Goal: Task Accomplishment & Management: Complete application form

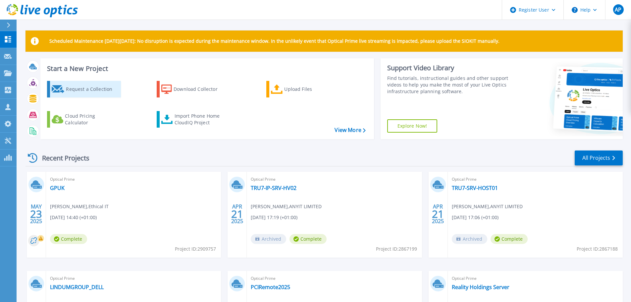
click at [97, 92] on div "Request a Collection" at bounding box center [92, 89] width 53 height 13
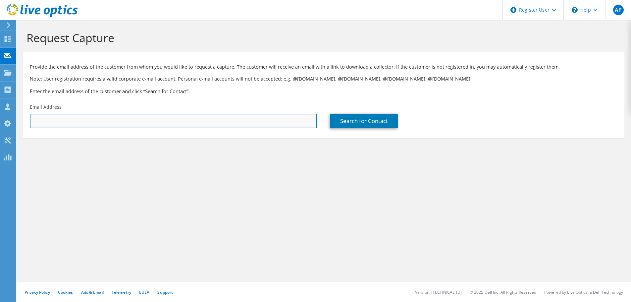
click at [209, 122] on input "text" at bounding box center [173, 121] width 287 height 15
paste input "[PERSON_NAME][EMAIL_ADDRESS][PERSON_NAME][DOMAIN_NAME]"
type input "[PERSON_NAME][EMAIL_ADDRESS][PERSON_NAME][DOMAIN_NAME]"
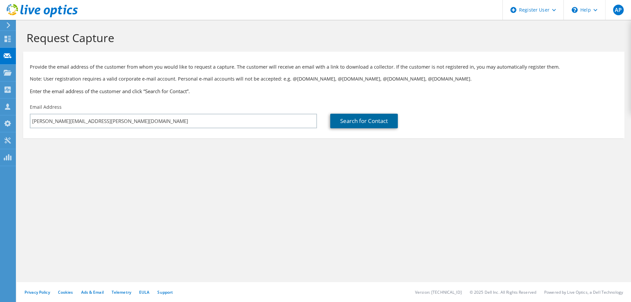
click at [354, 124] on link "Search for Contact" at bounding box center [364, 121] width 68 height 15
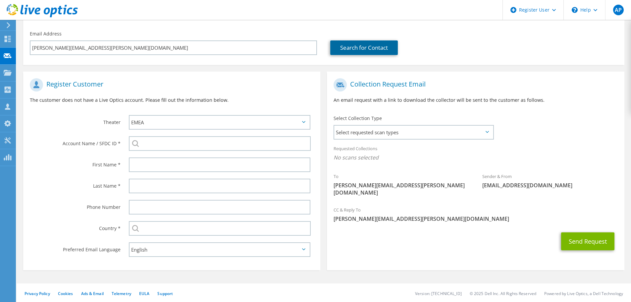
scroll to position [75, 0]
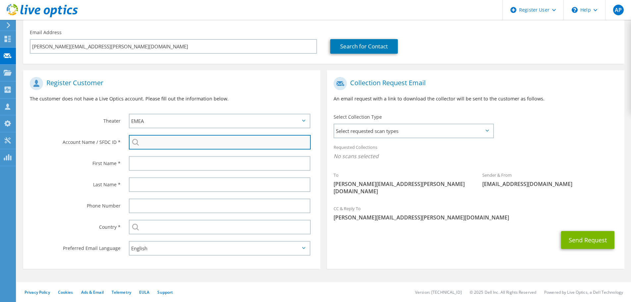
click at [190, 144] on input "search" at bounding box center [220, 142] width 182 height 15
paste input "3588500245"
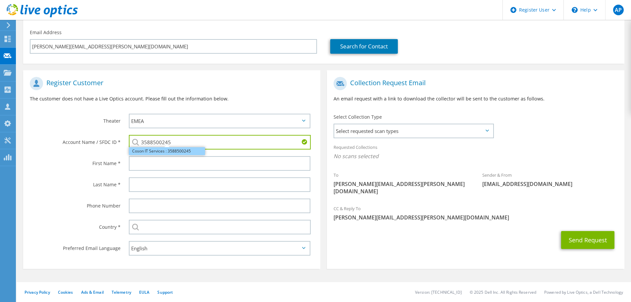
click at [156, 152] on li "Coson IT Services : 3588500245" at bounding box center [167, 151] width 76 height 8
type input "Coson IT Services : 3588500245"
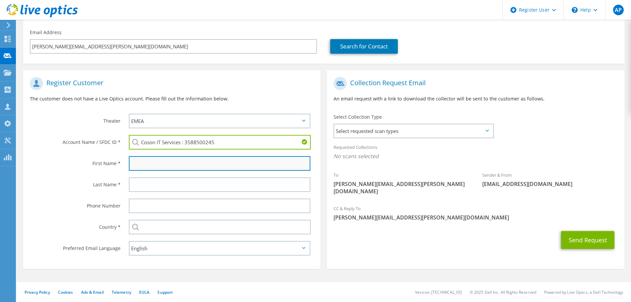
click at [162, 160] on input "text" at bounding box center [220, 163] width 182 height 15
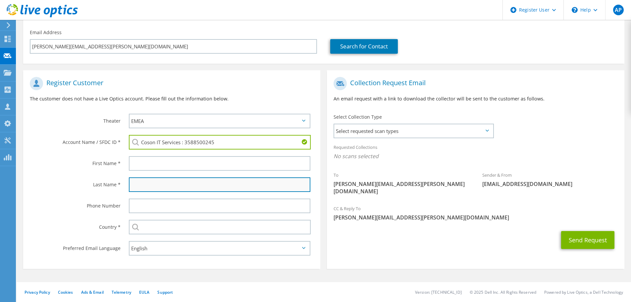
click at [158, 184] on input "text" at bounding box center [220, 184] width 182 height 15
paste input "Russell"
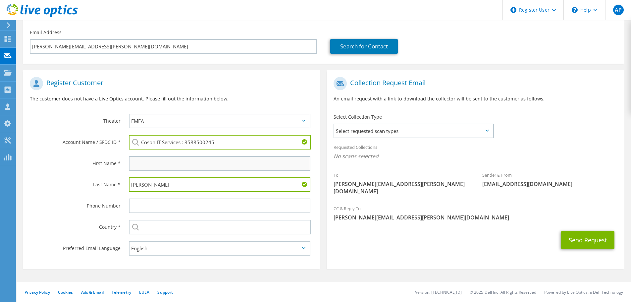
type input "Russell"
click at [152, 166] on input "text" at bounding box center [220, 163] width 182 height 15
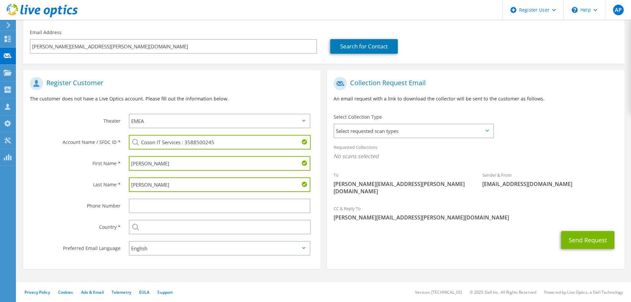
type input "Kirk"
click at [403, 241] on div "Send Request" at bounding box center [475, 240] width 297 height 25
click at [226, 230] on input "text" at bounding box center [220, 227] width 182 height 15
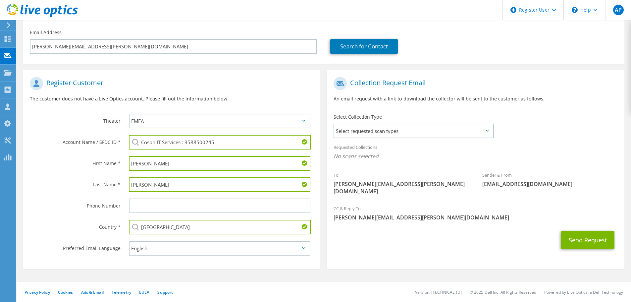
type input "[GEOGRAPHIC_DATA]"
click at [461, 228] on div "Send Request" at bounding box center [475, 240] width 297 height 25
click at [573, 231] on button "Send Request" at bounding box center [587, 240] width 53 height 18
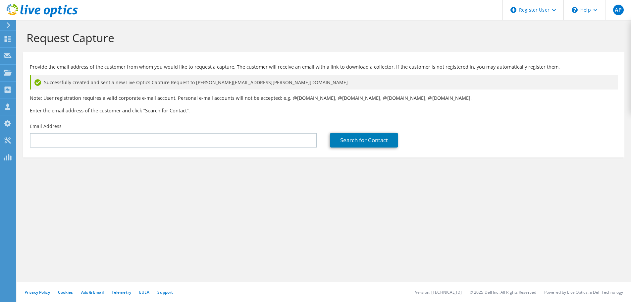
click at [480, 155] on section "Provide the email address of the customer from whom you would like to request a…" at bounding box center [323, 105] width 601 height 106
